Goal: Task Accomplishment & Management: Use online tool/utility

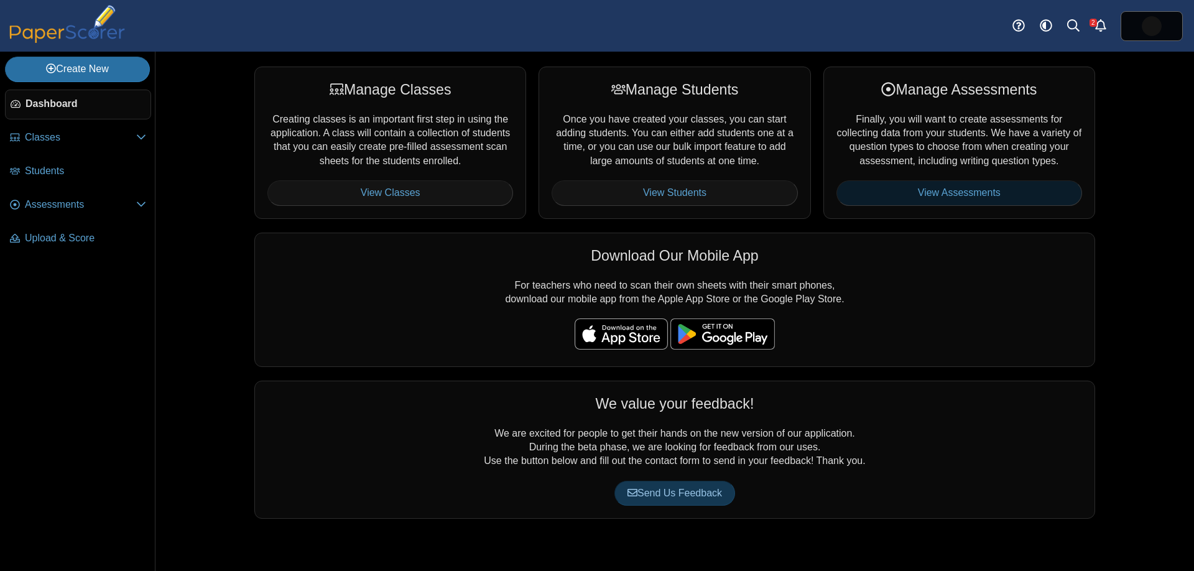
click at [988, 188] on link "View Assessments" at bounding box center [959, 192] width 246 height 25
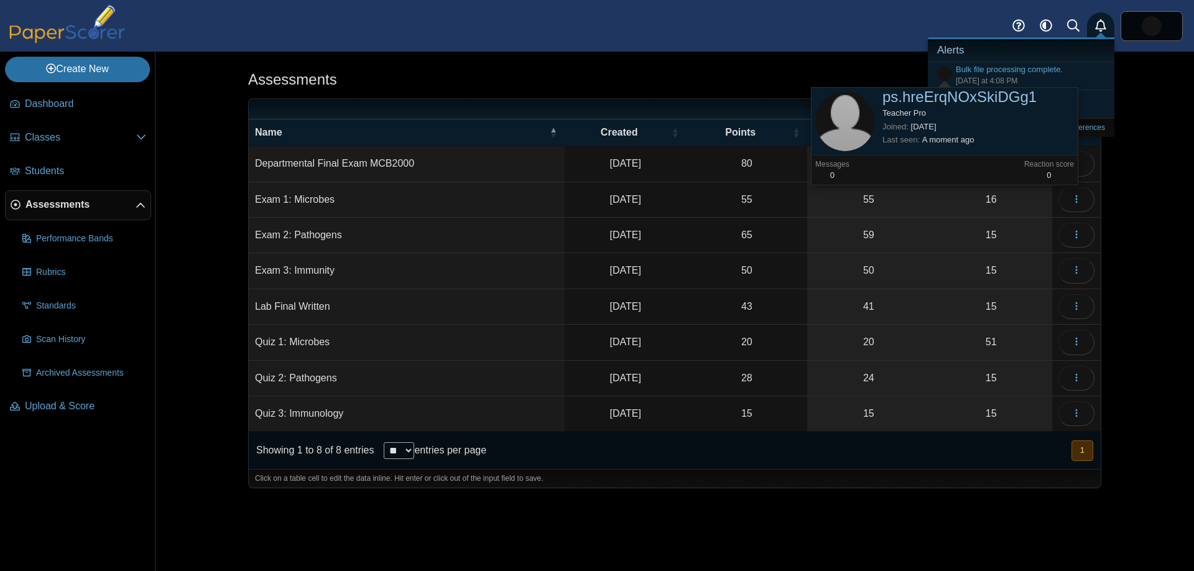
click at [1097, 22] on use "Alerts" at bounding box center [1100, 25] width 11 height 12
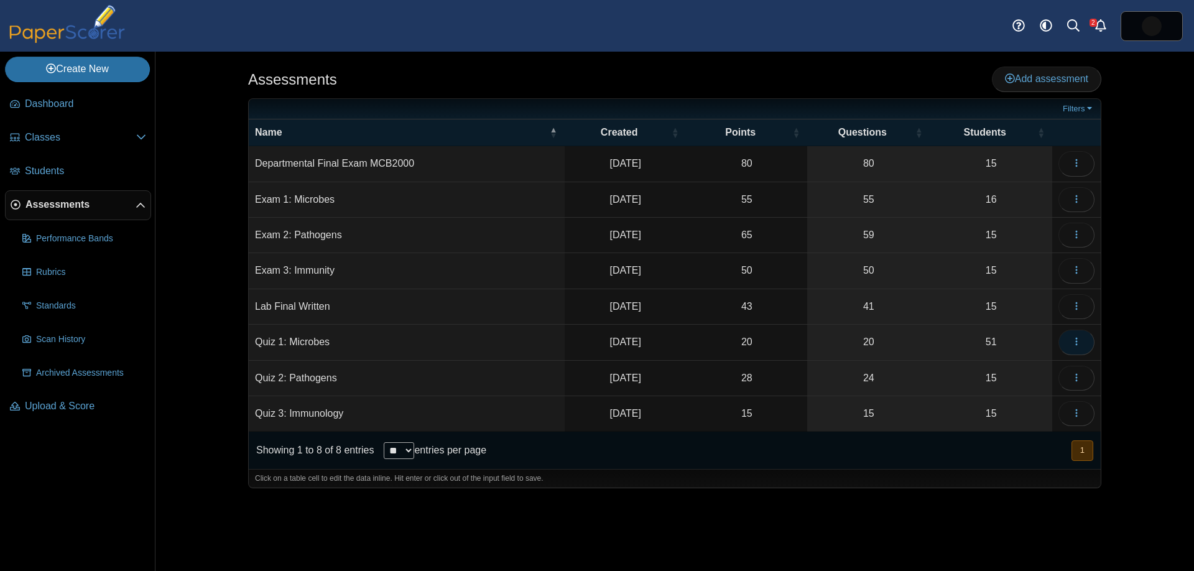
click at [1070, 343] on button "button" at bounding box center [1076, 341] width 36 height 25
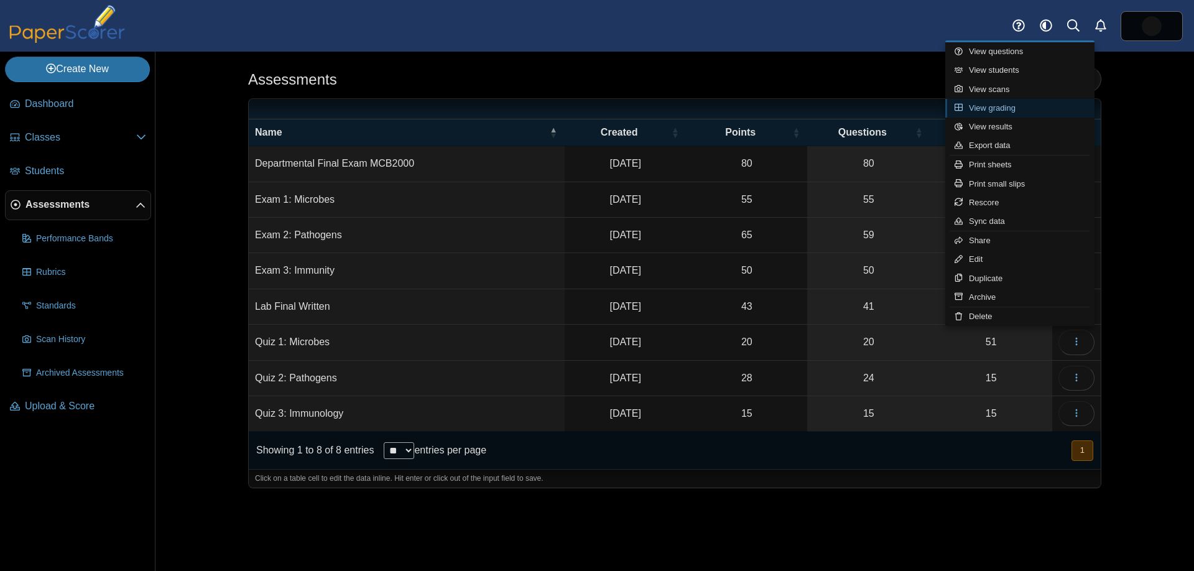
click at [1015, 100] on link "View grading" at bounding box center [1019, 108] width 149 height 19
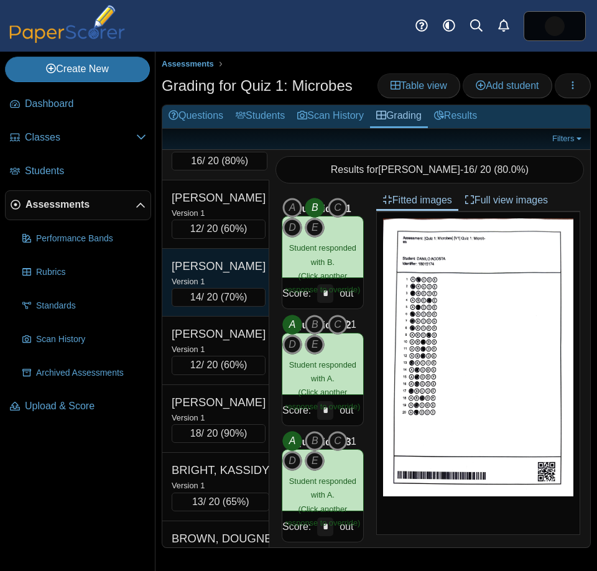
scroll to position [45, 0]
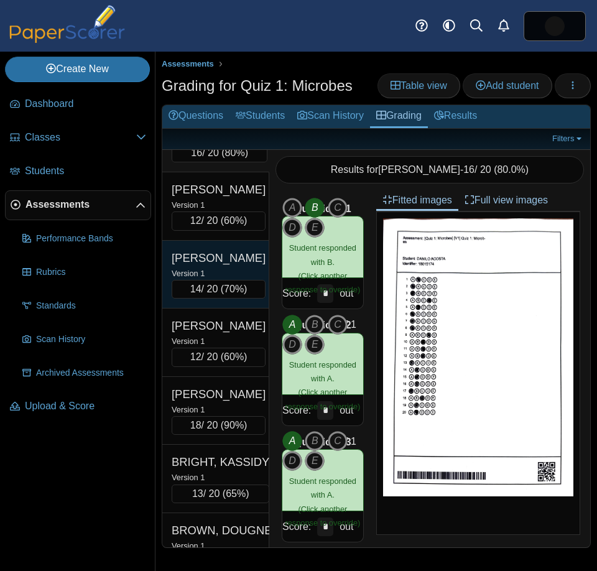
click at [218, 278] on div "Version 1" at bounding box center [219, 273] width 94 height 14
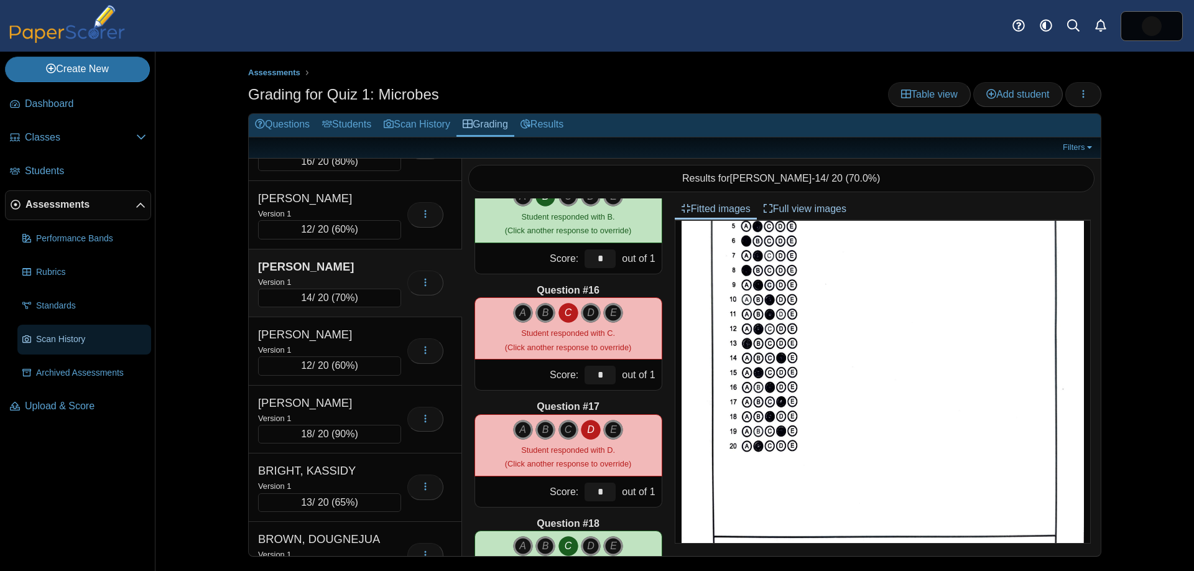
scroll to position [1651, 0]
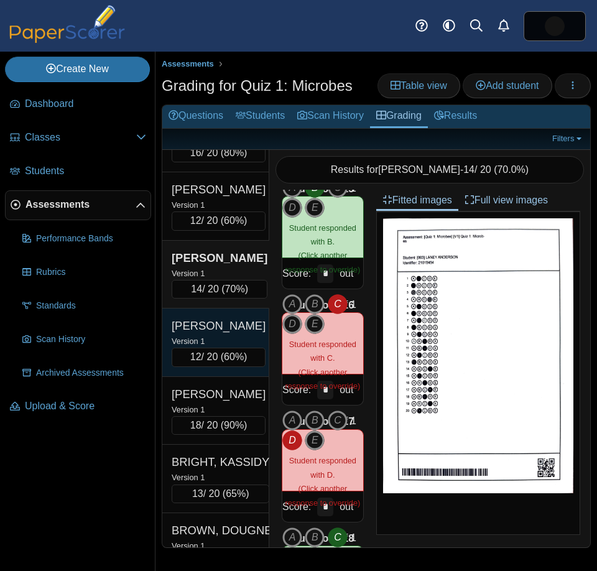
click at [218, 327] on div "[PERSON_NAME]" at bounding box center [219, 326] width 94 height 16
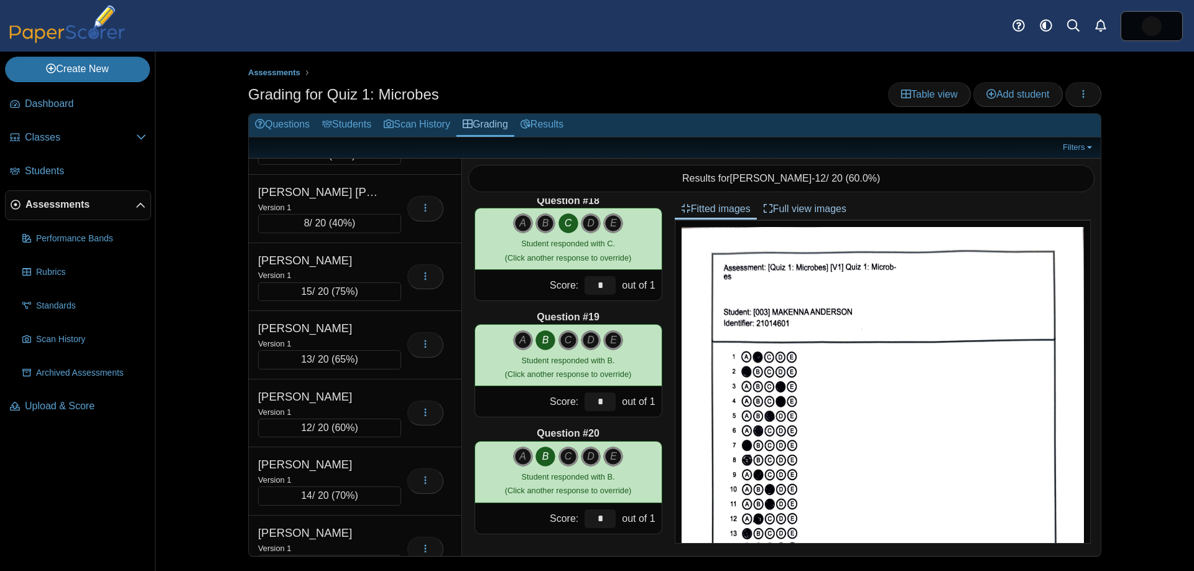
scroll to position [723, 0]
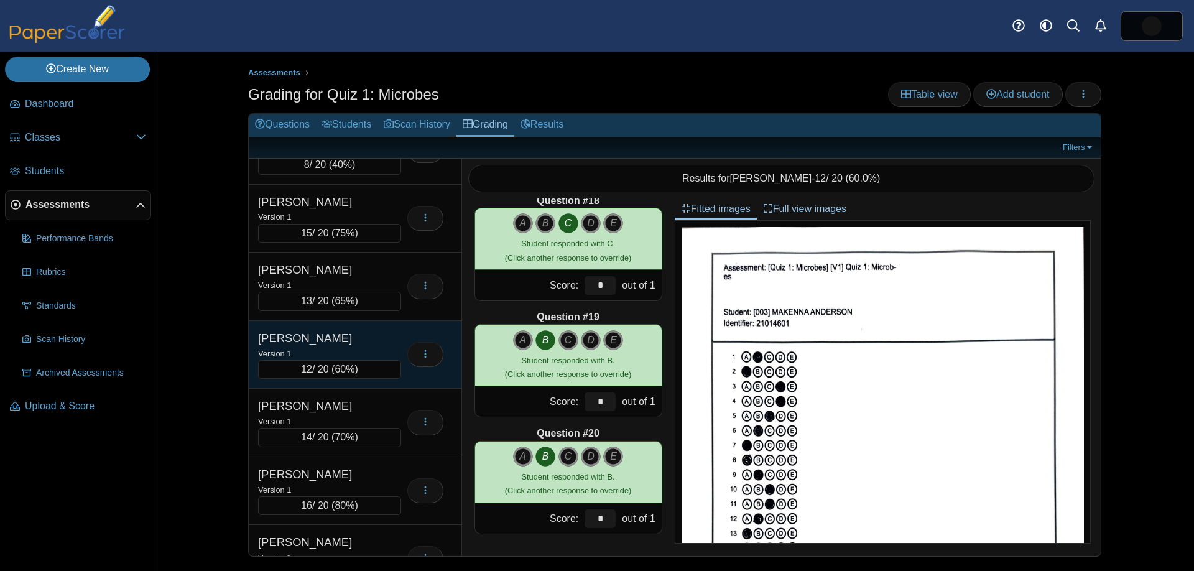
click at [358, 336] on div "[PERSON_NAME]" at bounding box center [320, 338] width 124 height 16
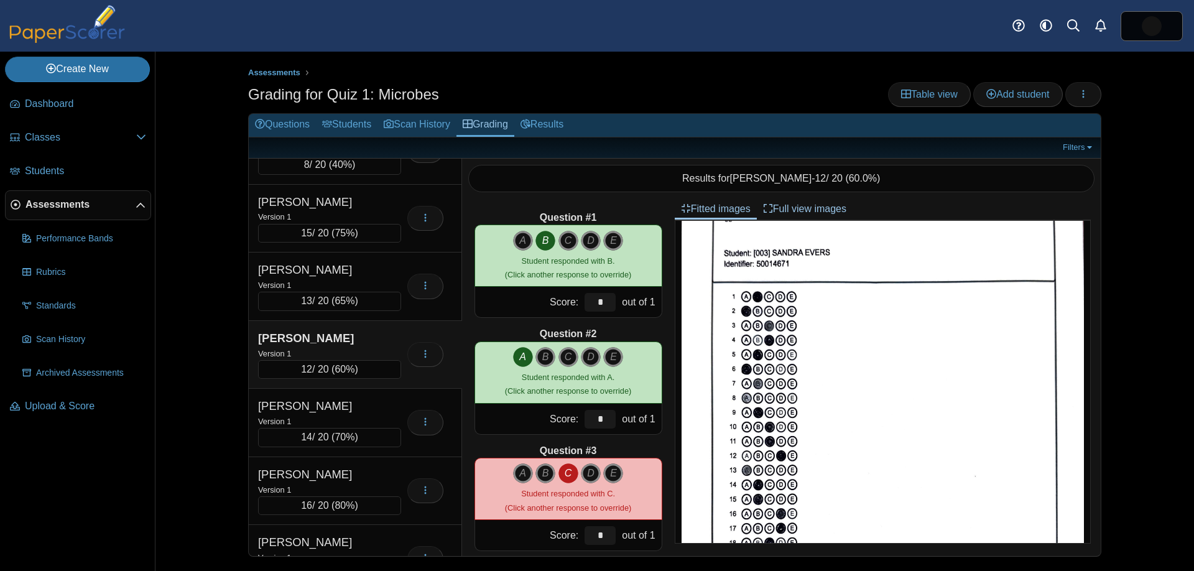
scroll to position [27, 0]
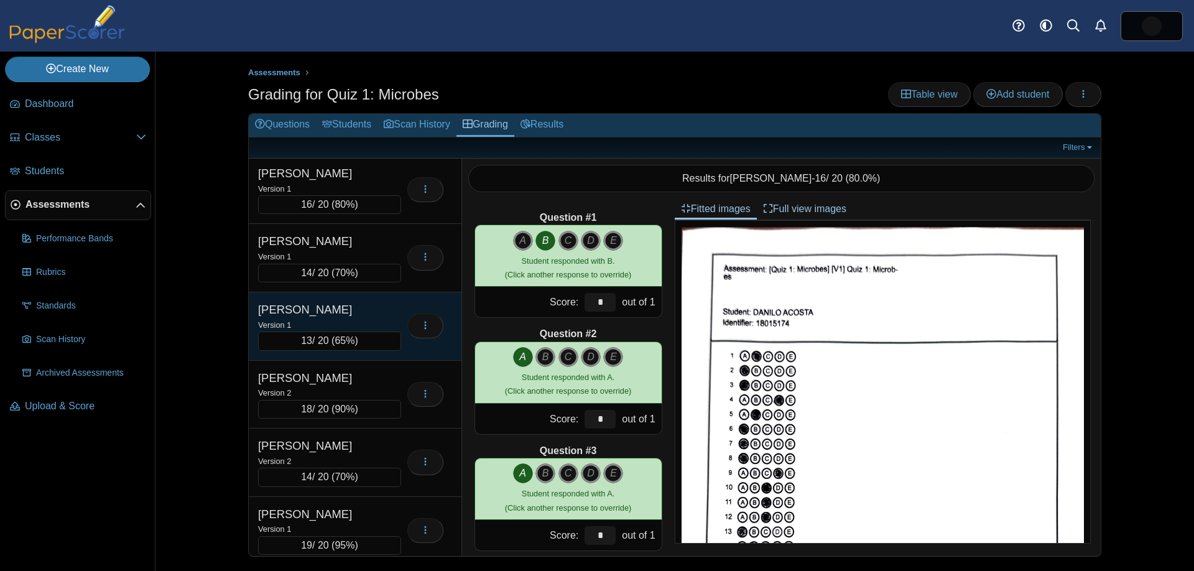
scroll to position [870, 0]
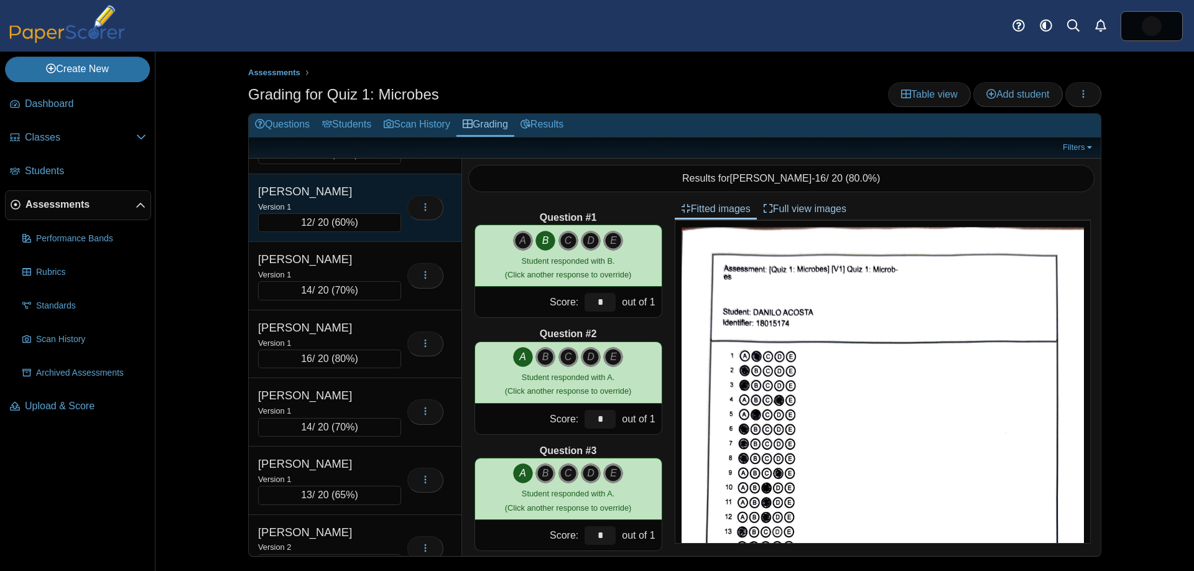
click at [338, 187] on div "[PERSON_NAME]" at bounding box center [320, 191] width 124 height 16
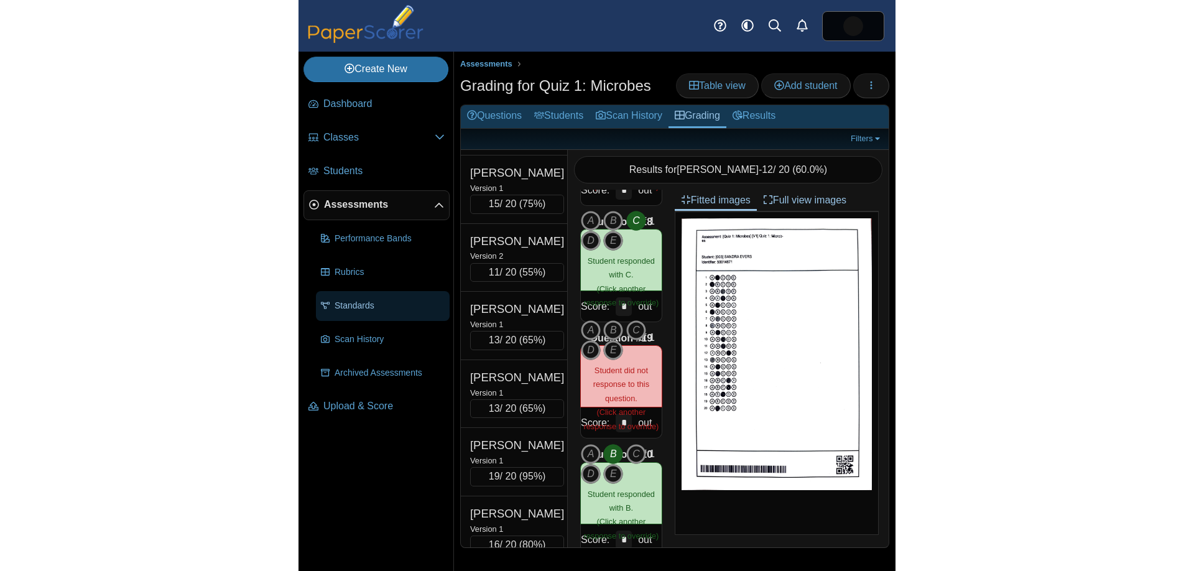
scroll to position [1425, 0]
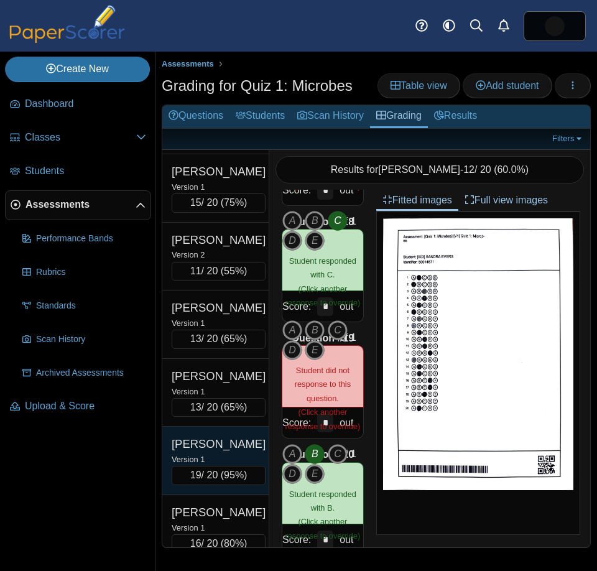
click at [239, 449] on div "[PERSON_NAME]" at bounding box center [219, 444] width 94 height 16
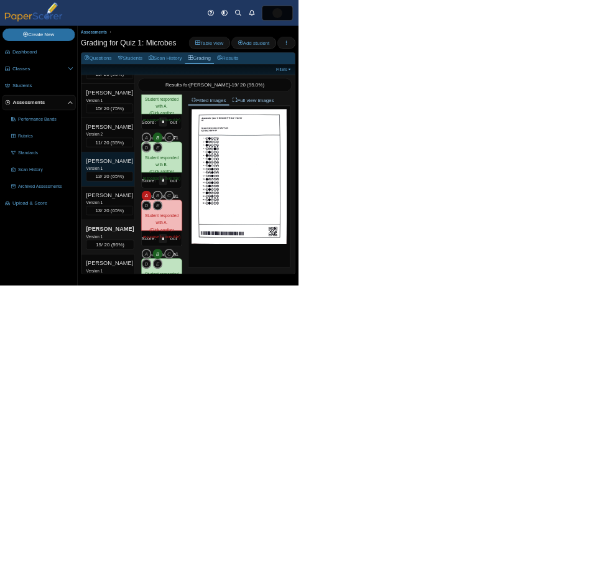
scroll to position [608, 0]
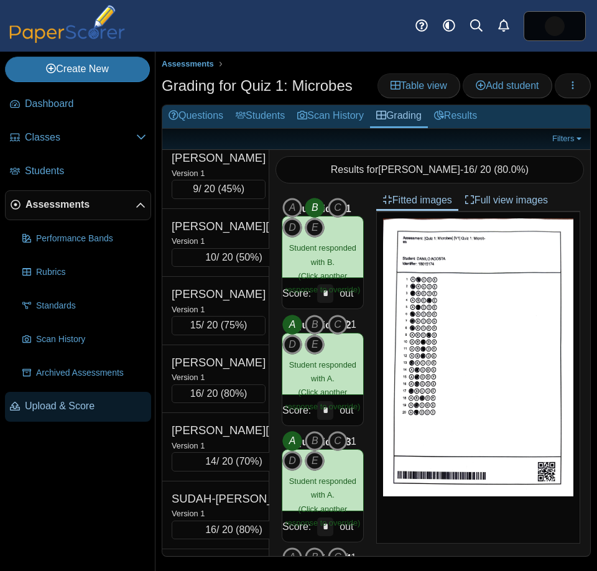
scroll to position [2717, 0]
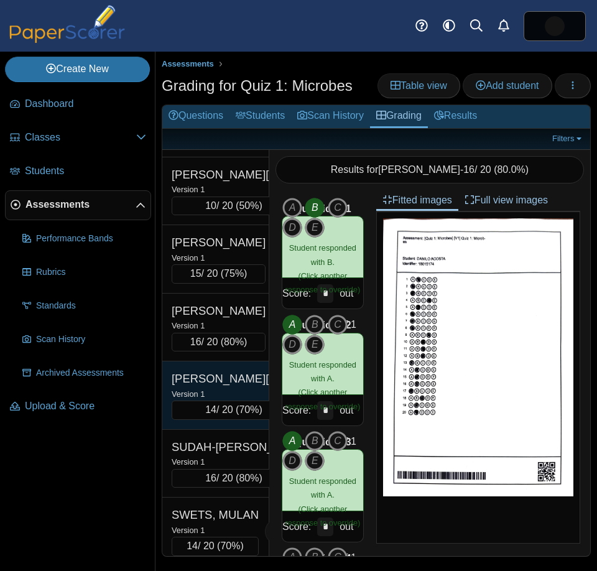
click at [218, 387] on div "[PERSON_NAME][GEOGRAPHIC_DATA]" at bounding box center [234, 379] width 124 height 16
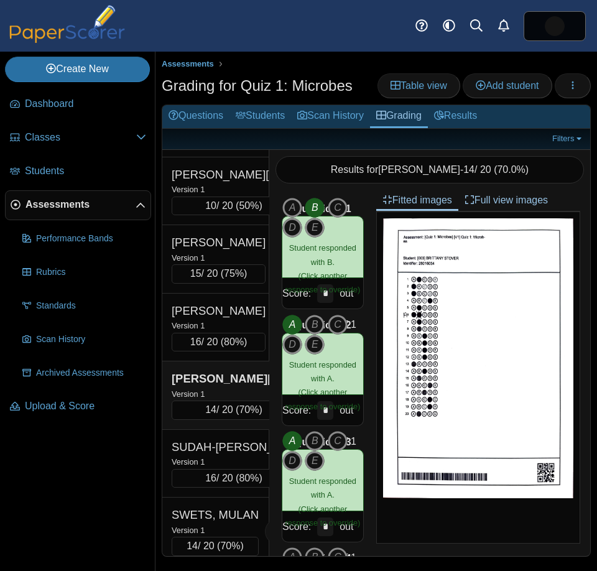
click at [467, 331] on img at bounding box center [478, 358] width 191 height 280
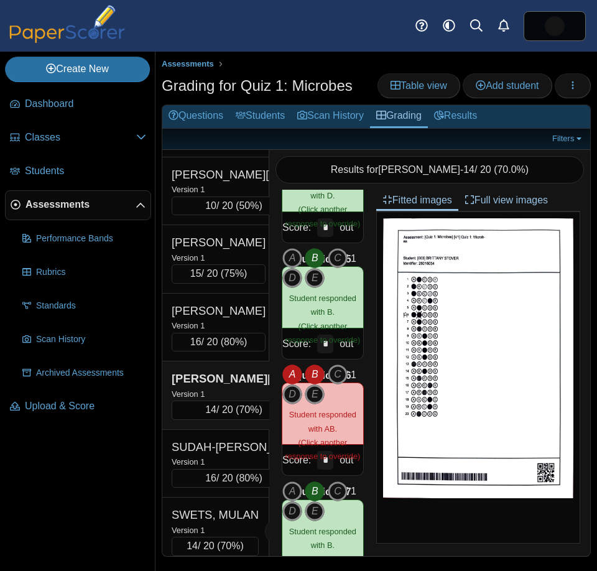
scroll to position [428, 0]
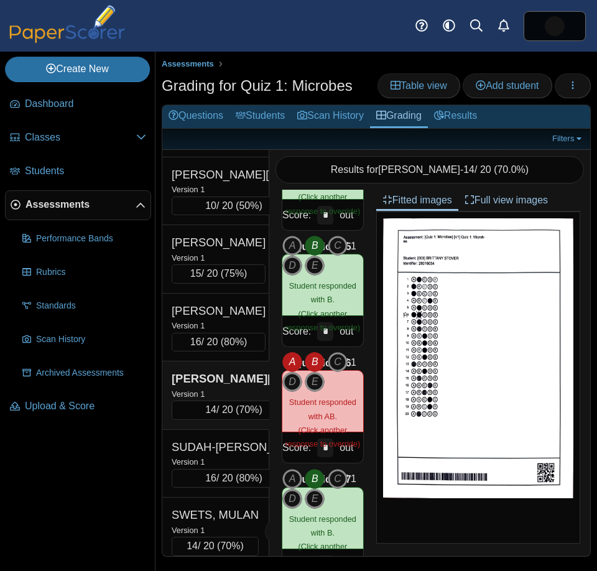
click at [316, 358] on icon "B" at bounding box center [315, 362] width 20 height 20
type input "*"
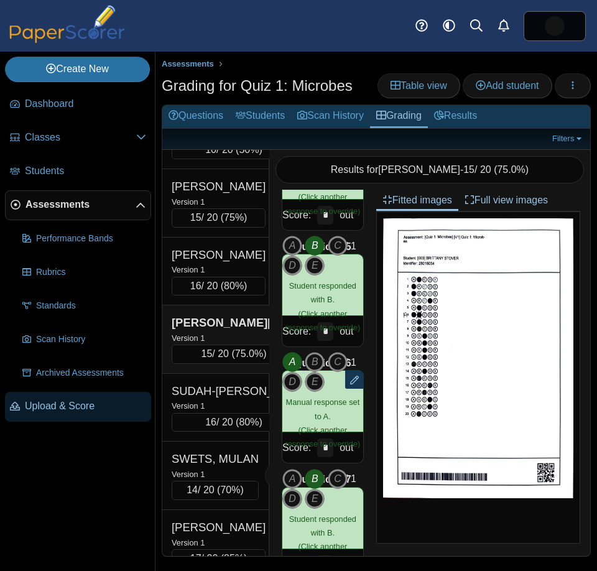
scroll to position [2778, 0]
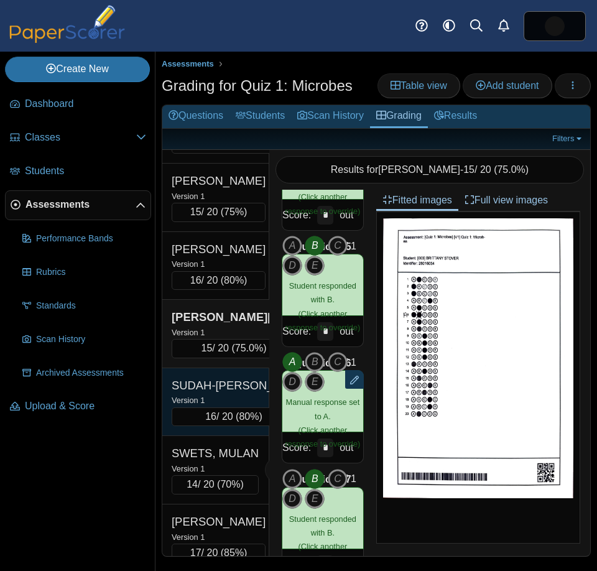
click at [227, 394] on div "SUDAH-[PERSON_NAME]" at bounding box center [234, 385] width 124 height 16
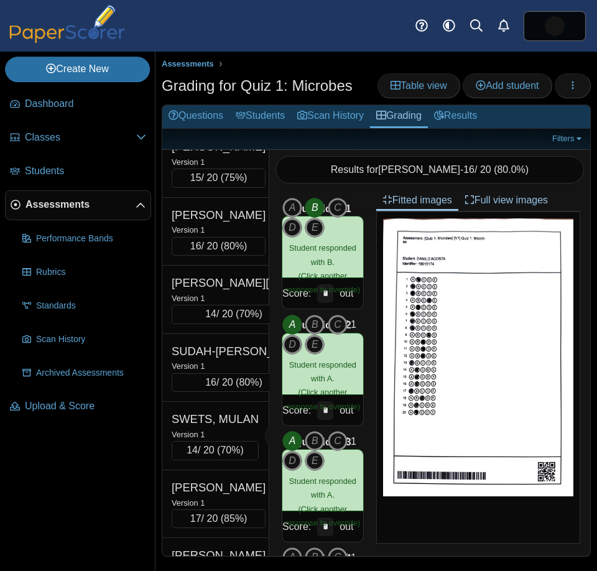
scroll to position [2814, 0]
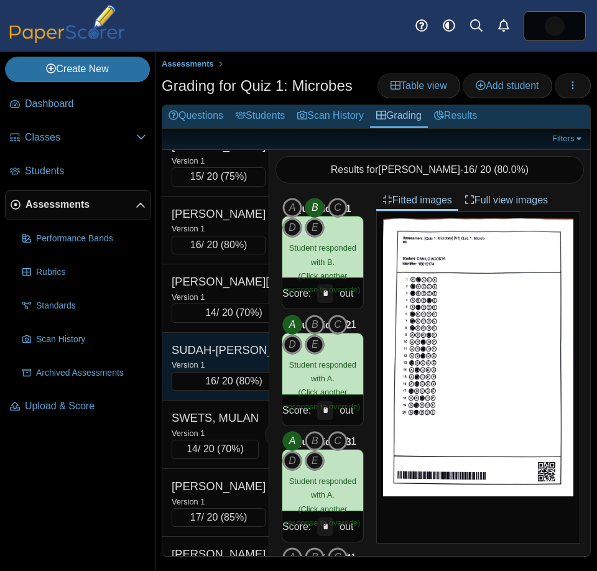
click at [231, 358] on div "SUDAH-[PERSON_NAME]" at bounding box center [234, 350] width 124 height 16
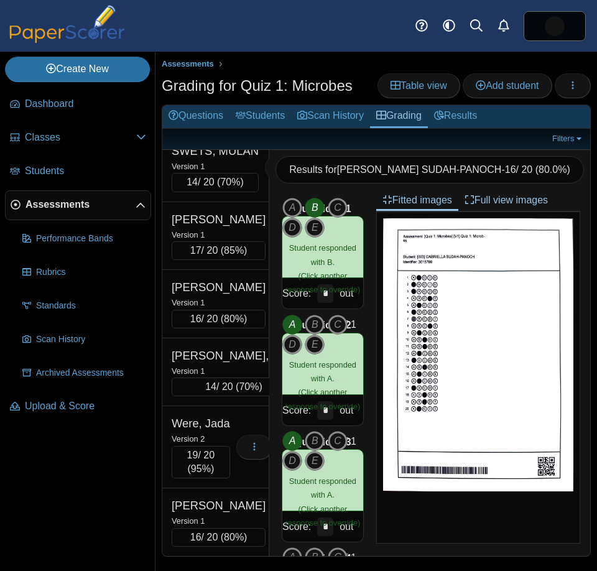
scroll to position [3108, 0]
